Goal: Find specific page/section: Find specific page/section

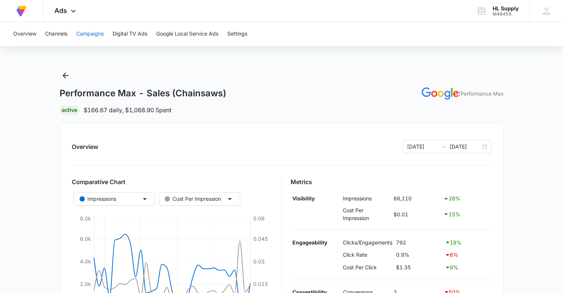
click at [87, 35] on button "Campaigns" at bounding box center [89, 34] width 27 height 24
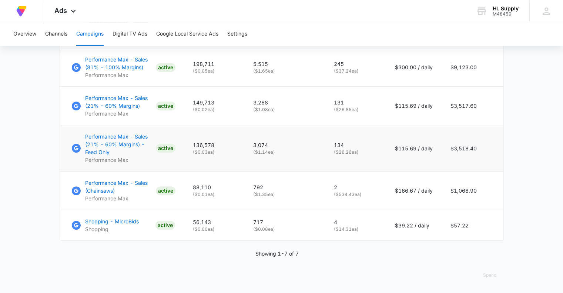
scroll to position [447, 0]
click at [75, 188] on img at bounding box center [76, 190] width 9 height 9
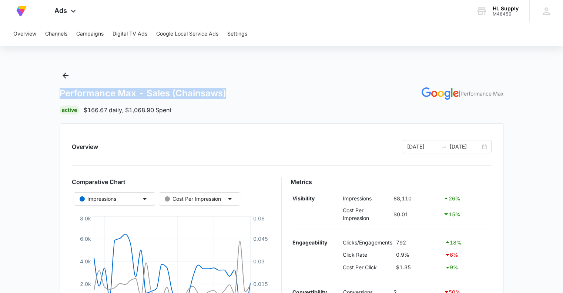
drag, startPoint x: 226, startPoint y: 93, endPoint x: 55, endPoint y: 93, distance: 171.7
copy h1 "Performance Max - Sales (Chainsaws)"
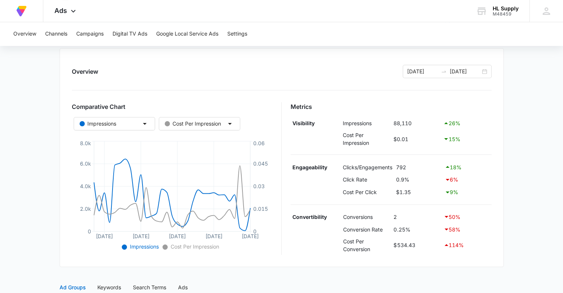
scroll to position [74, 0]
